Goal: Task Accomplishment & Management: Manage account settings

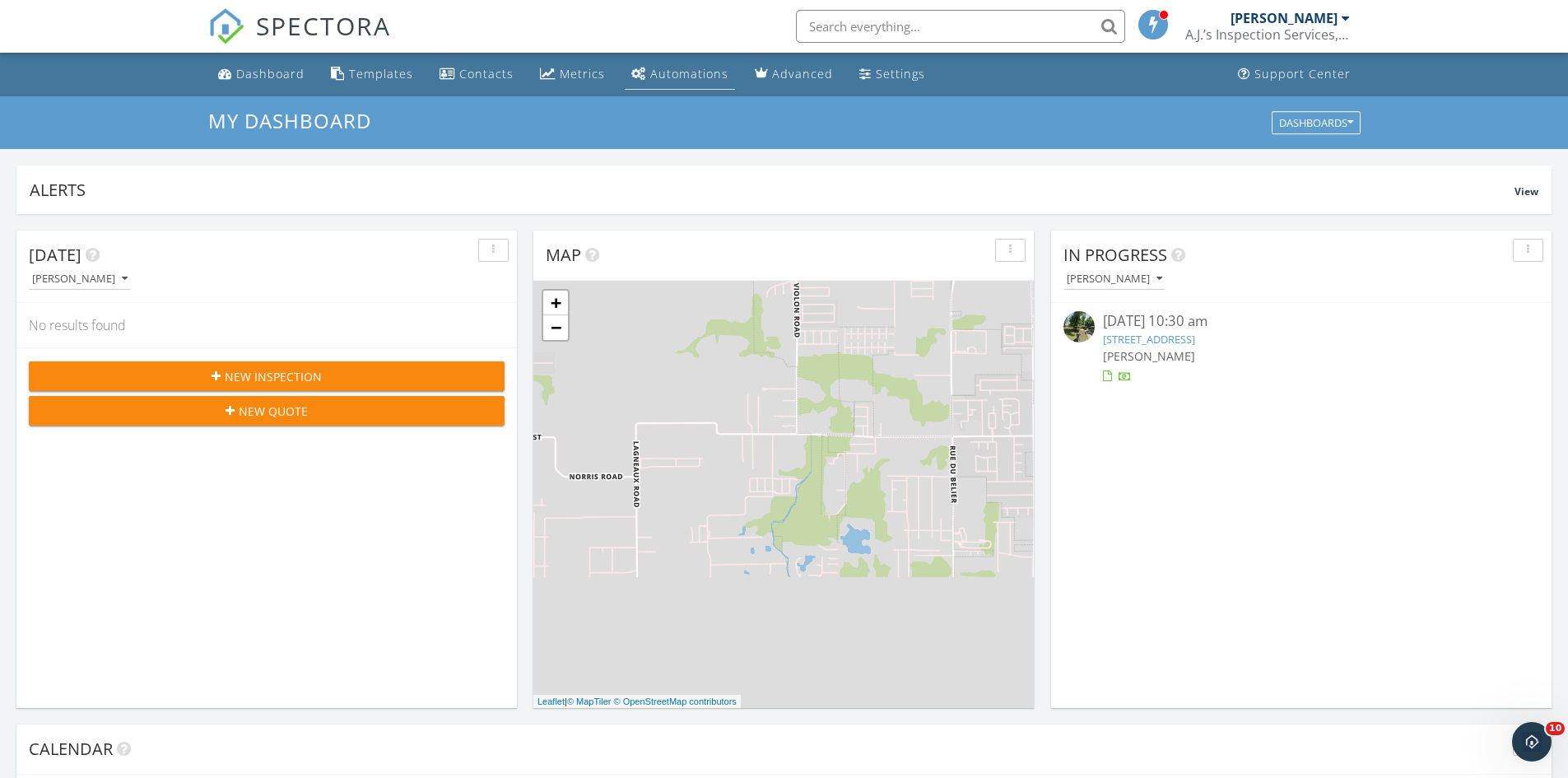
click at [677, 72] on div "Automations" at bounding box center [689, 73] width 78 height 16
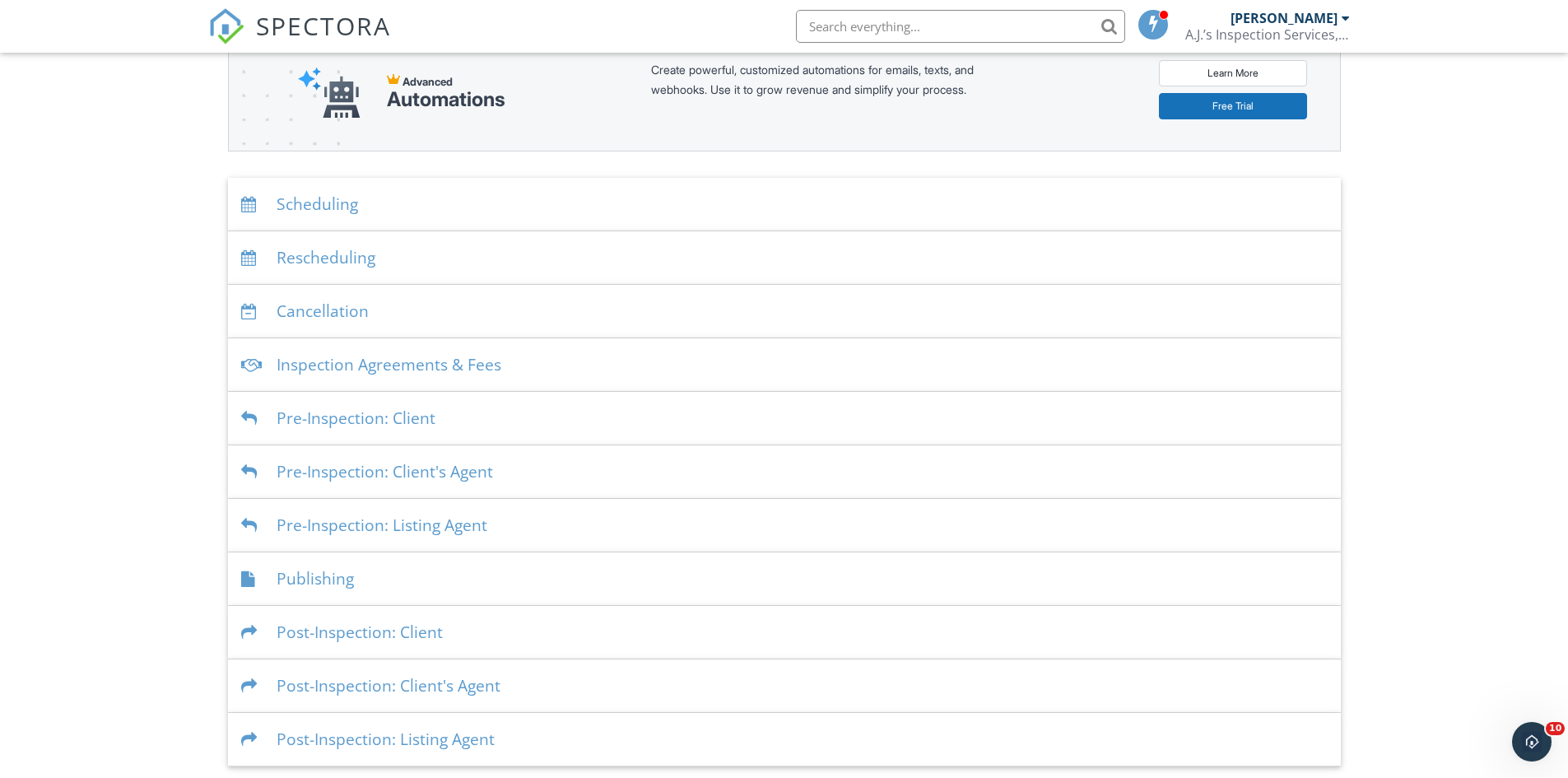
scroll to position [220, 0]
click at [466, 731] on div "Post-Inspection: Listing Agent" at bounding box center [784, 738] width 1113 height 53
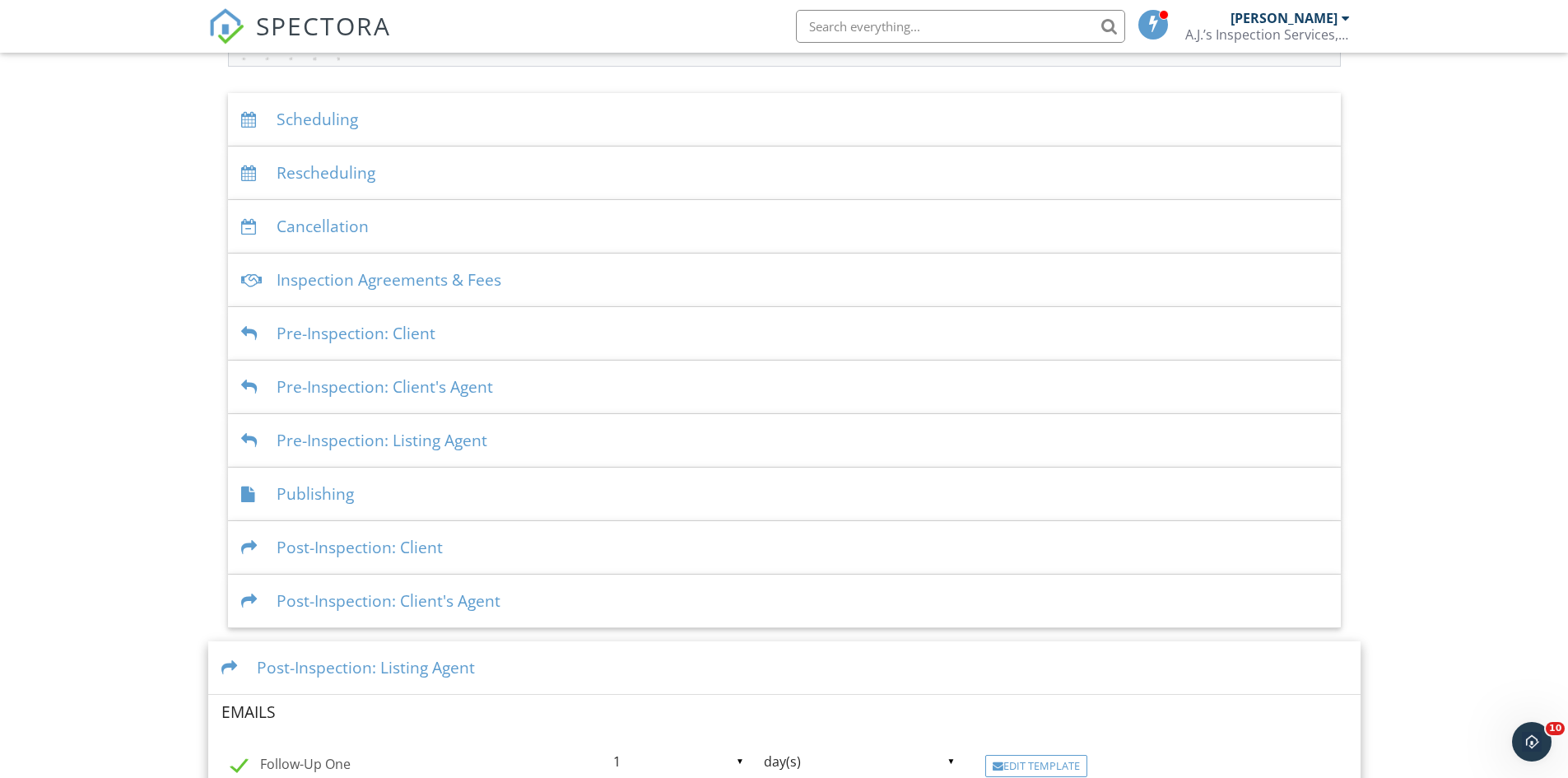
scroll to position [549, 0]
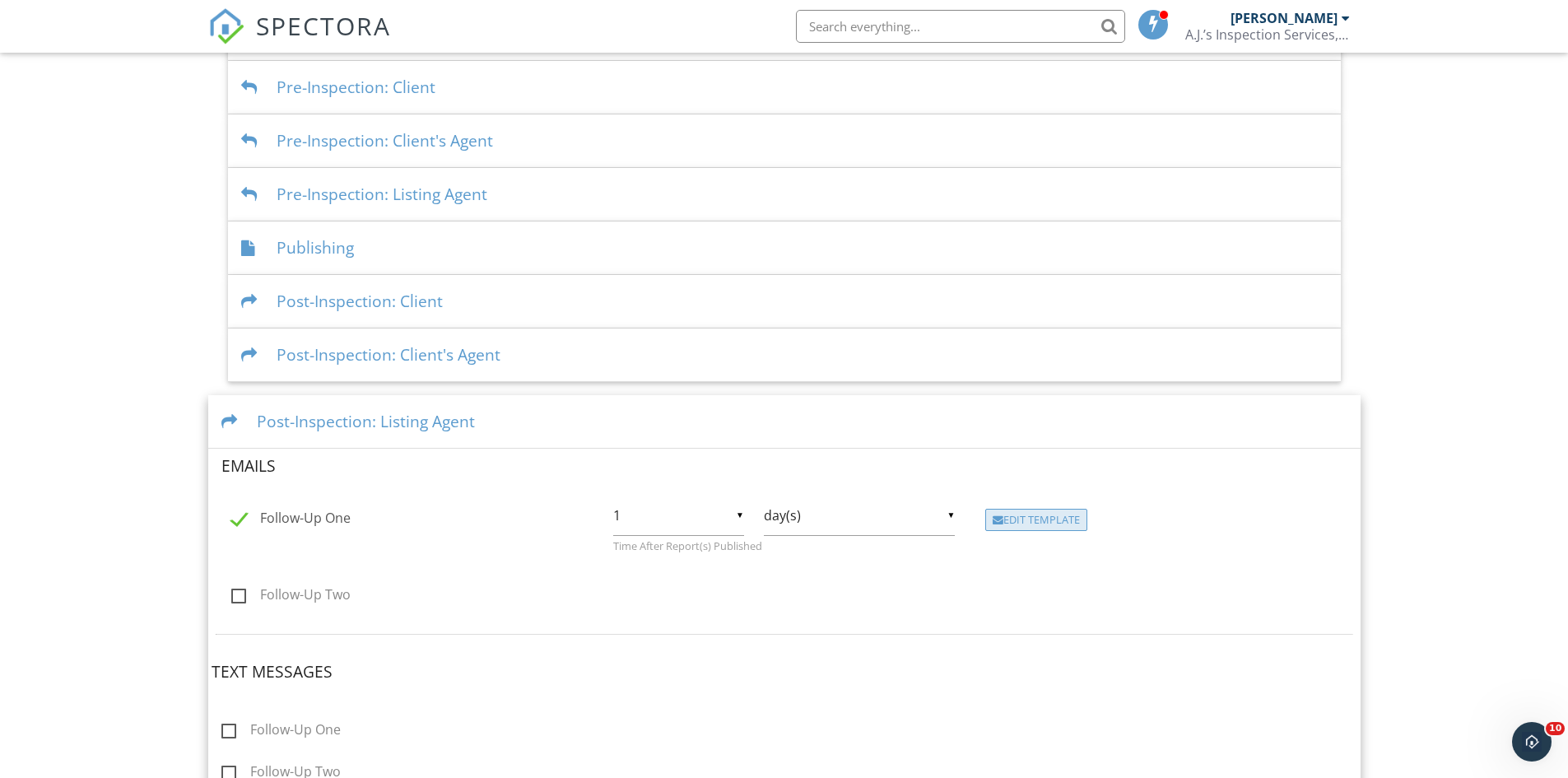
click at [1040, 526] on div "Edit Template" at bounding box center [1036, 521] width 102 height 23
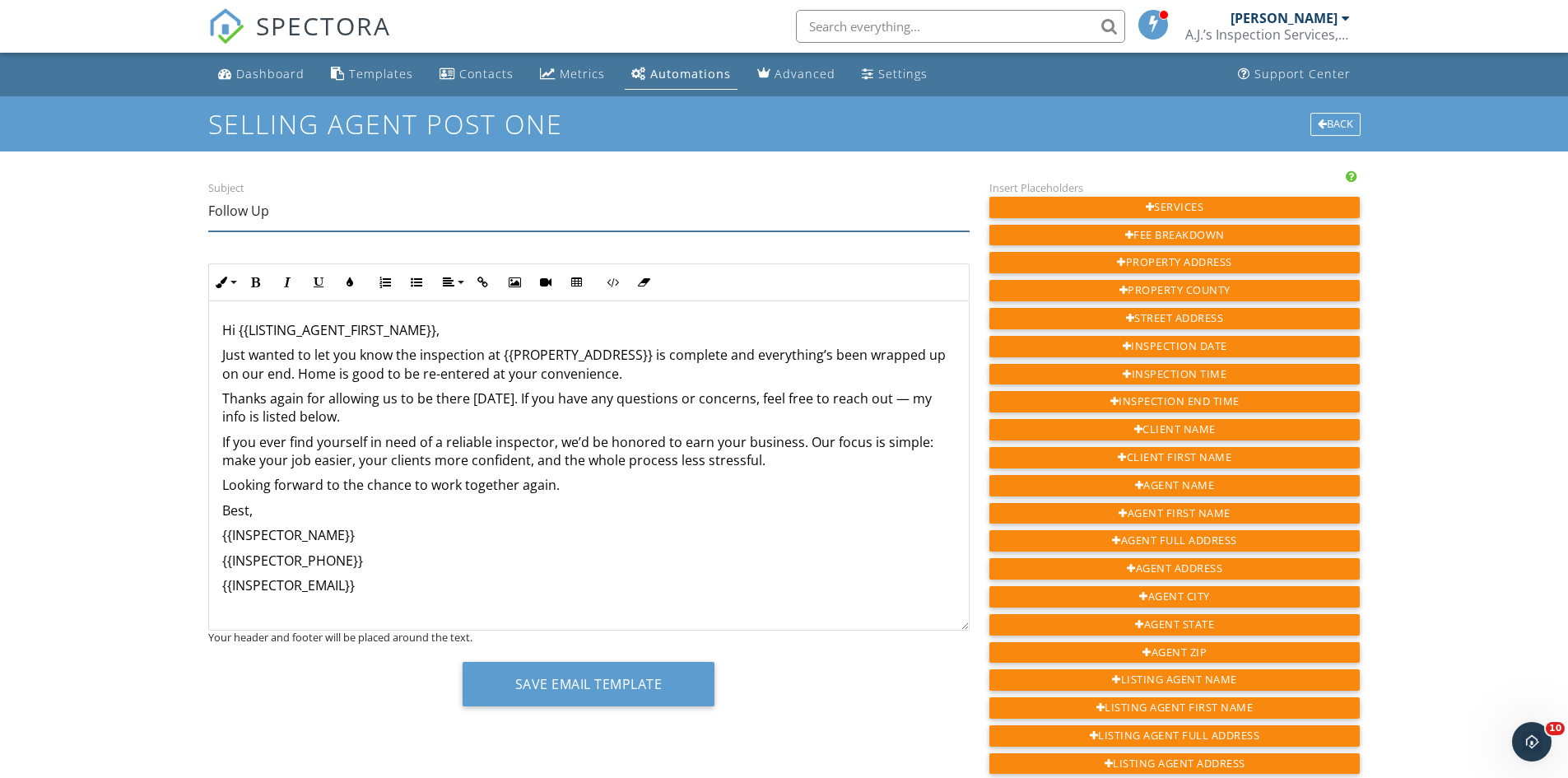
click at [271, 219] on input "Follow Up" at bounding box center [589, 211] width 761 height 40
click at [276, 225] on input "Follow Up" at bounding box center [589, 211] width 761 height 40
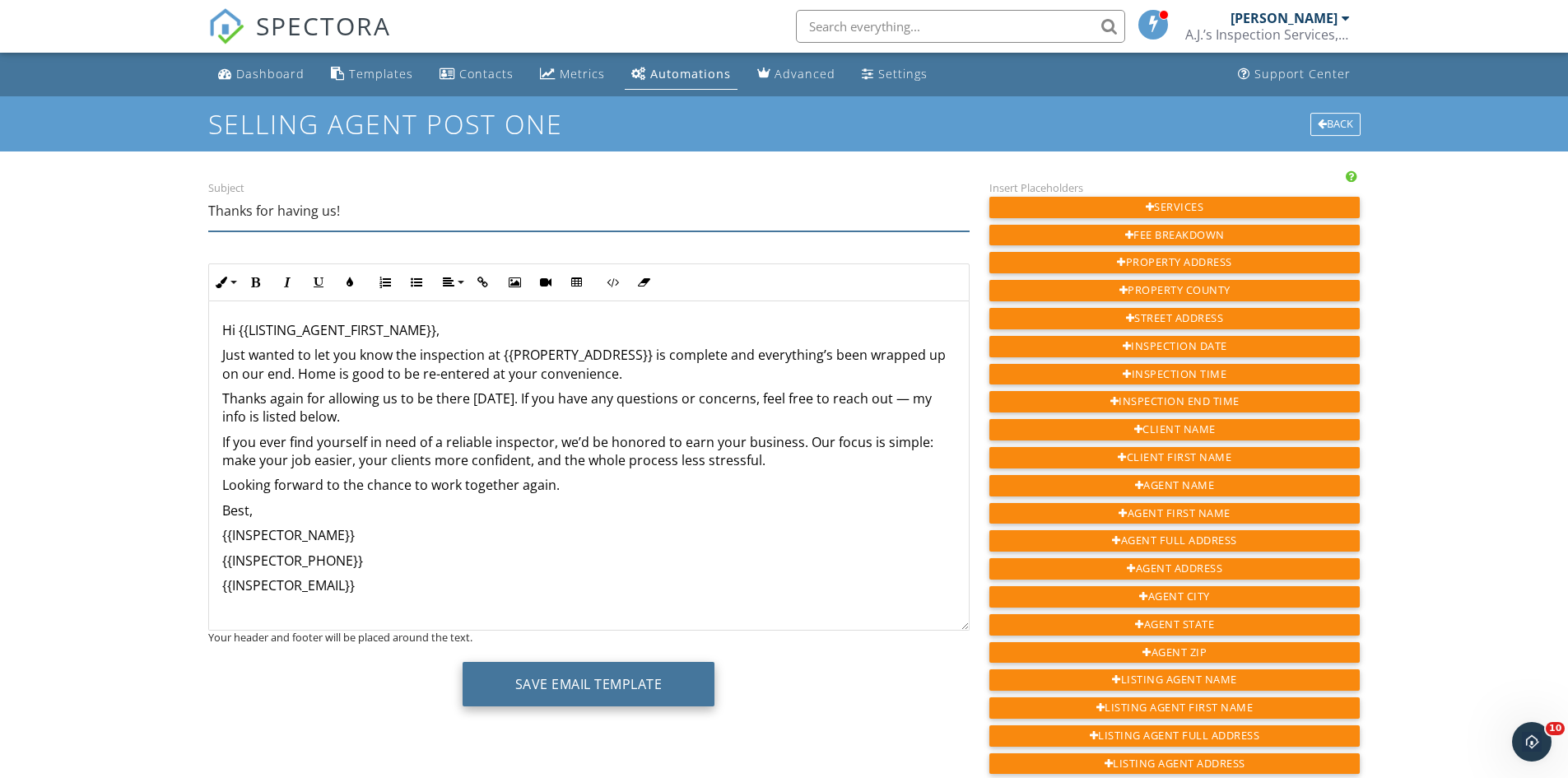
type input "Thanks for having us!"
click at [546, 681] on button "Save Email Template" at bounding box center [589, 684] width 252 height 44
